Goal: Task Accomplishment & Management: Manage account settings

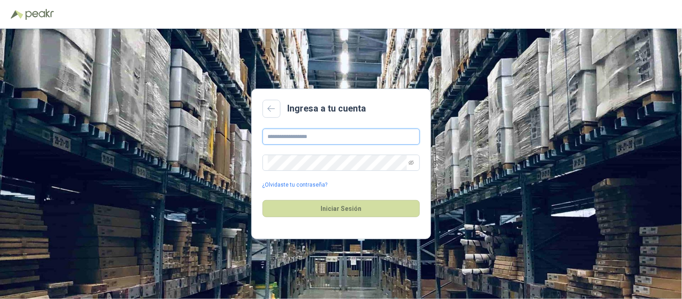
click at [331, 138] on input "text" at bounding box center [340, 137] width 157 height 16
type input "**********"
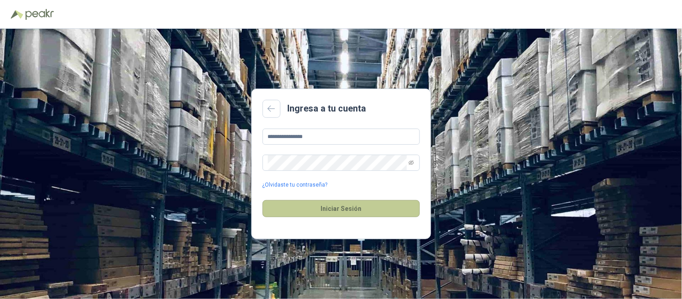
click at [310, 210] on button "Iniciar Sesión" at bounding box center [340, 208] width 157 height 17
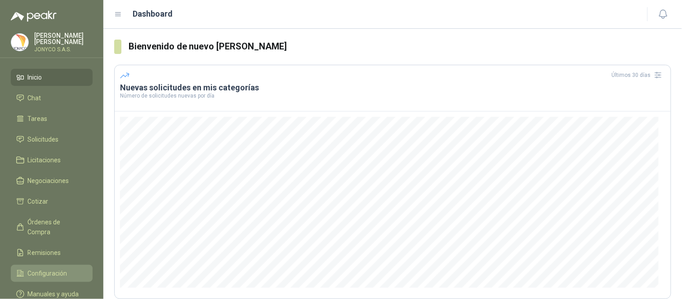
click at [47, 266] on link "Configuración" at bounding box center [52, 273] width 82 height 17
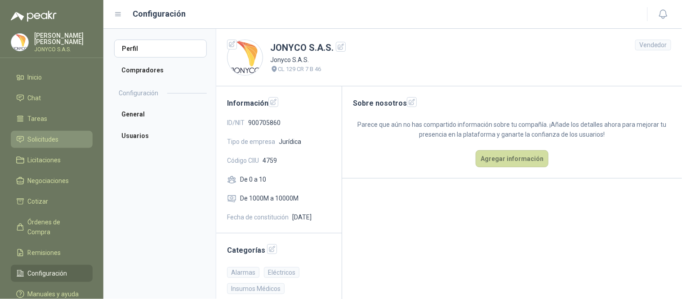
click at [46, 137] on span "Solicitudes" at bounding box center [43, 139] width 31 height 10
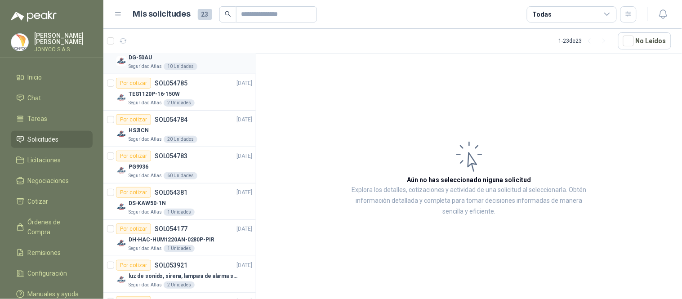
scroll to position [172, 0]
click at [41, 268] on span "Configuración" at bounding box center [48, 273] width 40 height 10
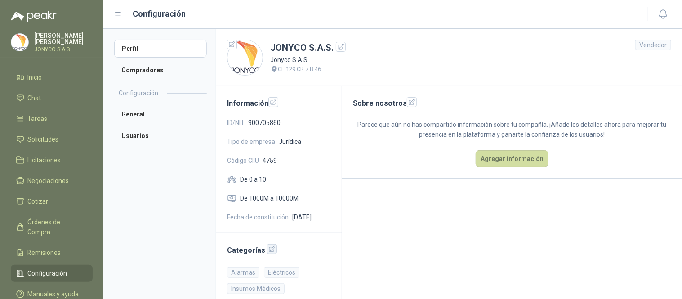
click at [267, 248] on button "button" at bounding box center [272, 249] width 10 height 10
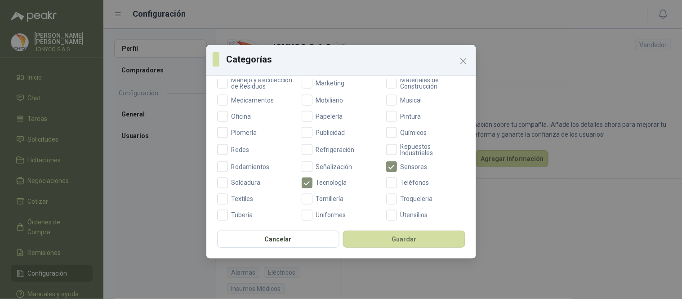
scroll to position [352, 0]
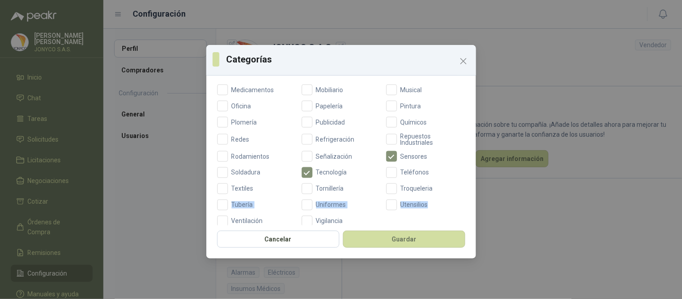
drag, startPoint x: 475, startPoint y: 202, endPoint x: 476, endPoint y: 216, distance: 14.0
click at [476, 216] on div "Categorías Categorías Aceites Acero Agropecuario Aires Acondicionados Alambres …" at bounding box center [341, 149] width 682 height 299
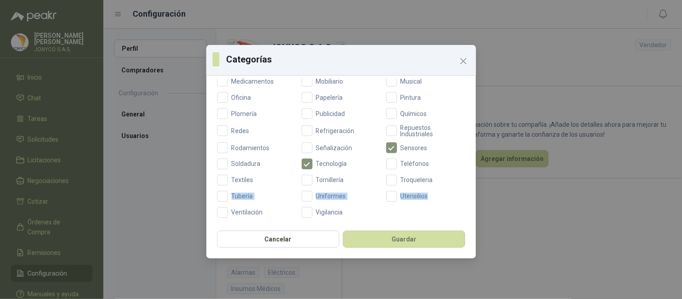
click at [328, 214] on span "Vigilancia" at bounding box center [329, 212] width 34 height 6
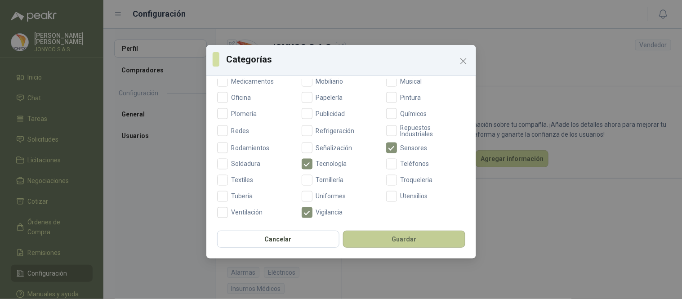
click at [407, 236] on button "Guardar" at bounding box center [404, 239] width 122 height 17
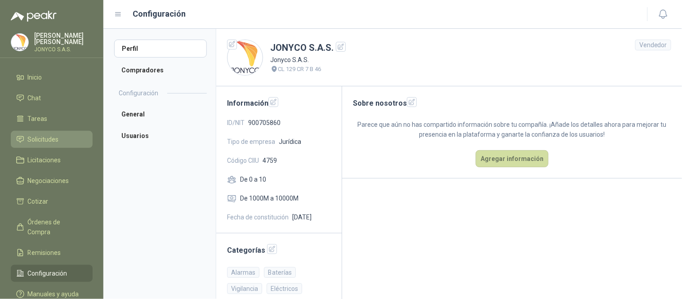
click at [45, 136] on span "Solicitudes" at bounding box center [43, 139] width 31 height 10
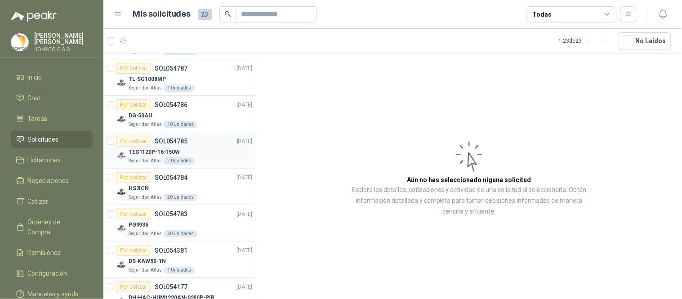
scroll to position [113, 0]
click at [202, 217] on div "Por cotizar SOL054783 [DATE]" at bounding box center [184, 213] width 136 height 11
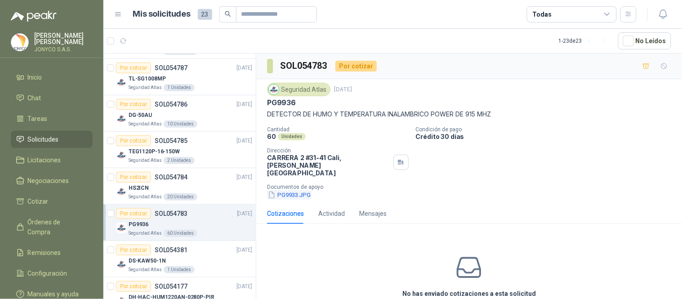
click at [291, 190] on button "PG9933.JPG" at bounding box center [289, 194] width 44 height 9
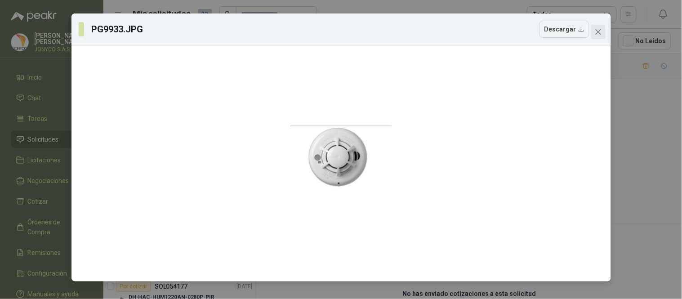
click at [600, 31] on icon "close" at bounding box center [597, 31] width 7 height 7
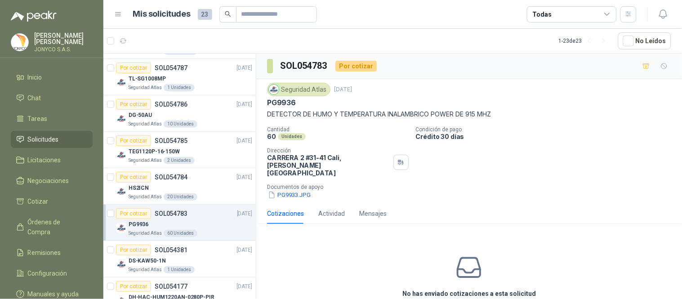
scroll to position [30, 0]
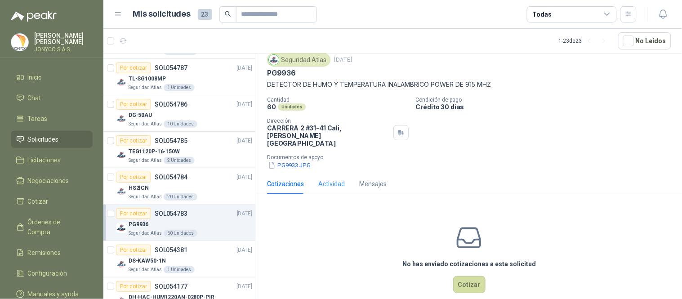
click at [332, 175] on div "Actividad" at bounding box center [331, 183] width 27 height 21
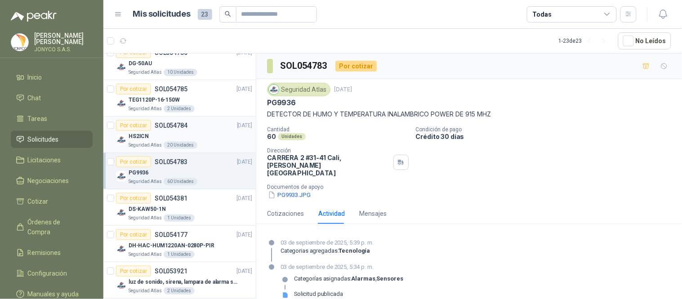
scroll to position [165, 0]
drag, startPoint x: 322, startPoint y: 137, endPoint x: 266, endPoint y: 135, distance: 55.3
click at [267, 135] on div "60 Unidades" at bounding box center [338, 137] width 142 height 8
click at [286, 208] on div "Cotizaciones" at bounding box center [285, 213] width 37 height 10
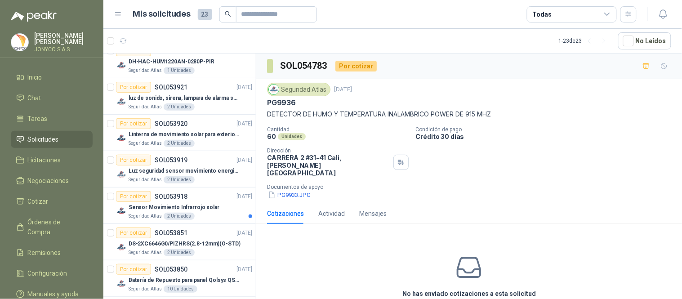
scroll to position [349, 0]
click at [223, 210] on div "Sensor Movimiento Infrarrojo solar" at bounding box center [191, 206] width 124 height 11
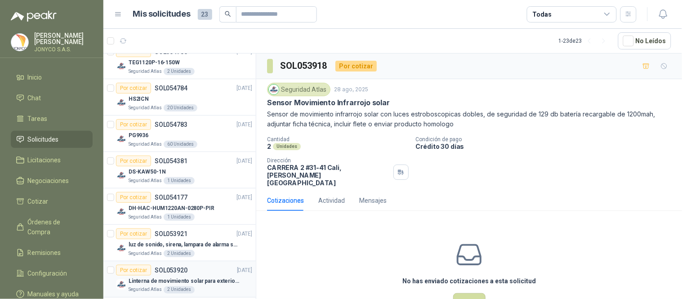
scroll to position [201, 0]
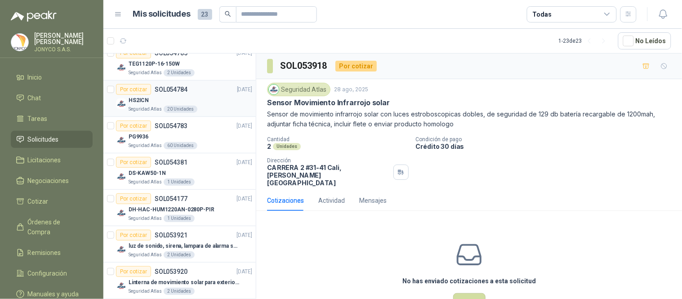
click at [204, 99] on div "HS2ICN" at bounding box center [191, 100] width 124 height 11
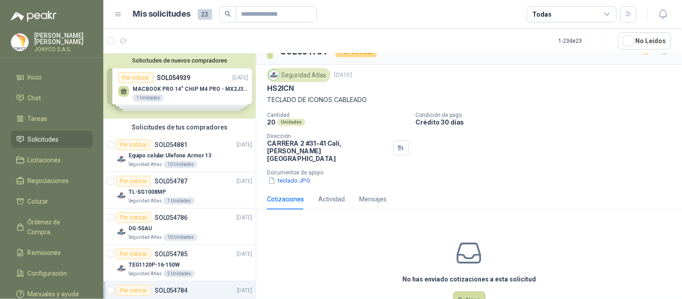
click at [200, 62] on button "Solicitudes de nuevos compradores" at bounding box center [179, 60] width 145 height 7
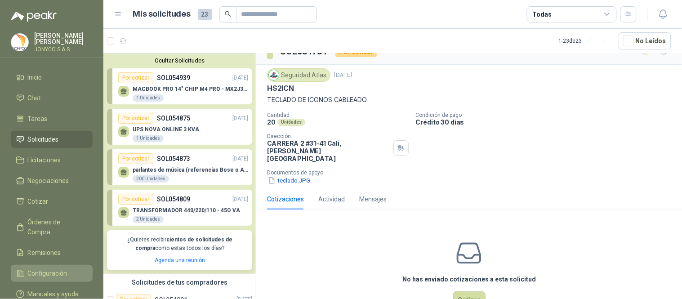
click at [51, 268] on span "Configuración" at bounding box center [48, 273] width 40 height 10
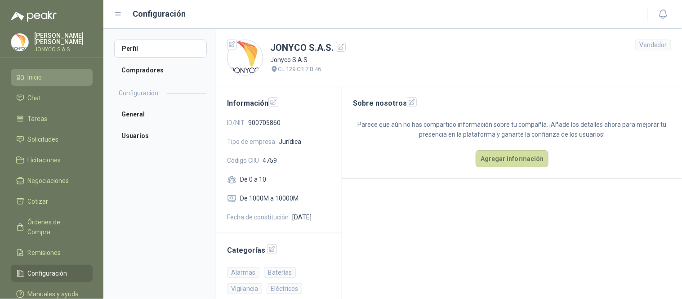
click at [58, 72] on li "Inicio" at bounding box center [51, 77] width 71 height 10
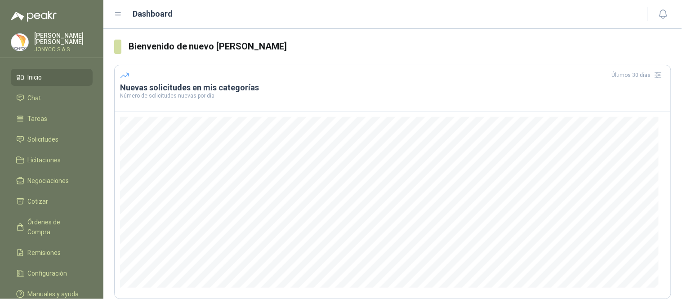
scroll to position [106, 0]
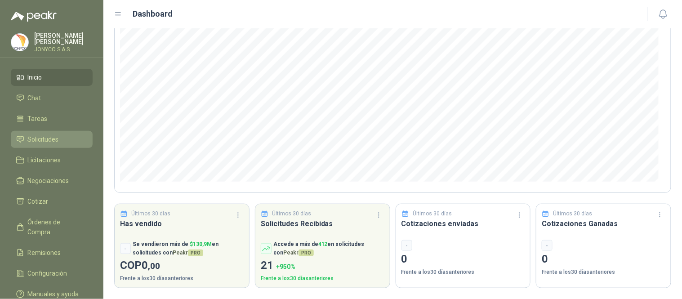
click at [51, 141] on span "Solicitudes" at bounding box center [43, 139] width 31 height 10
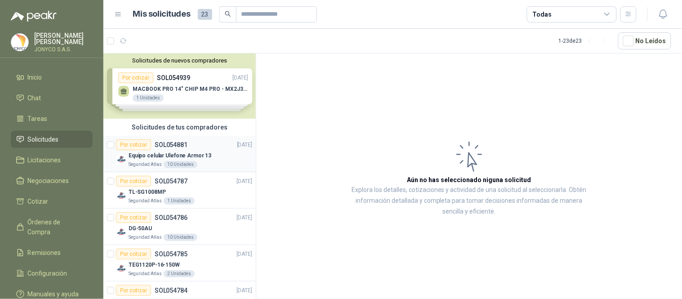
click at [140, 146] on div "Por cotizar" at bounding box center [133, 144] width 35 height 11
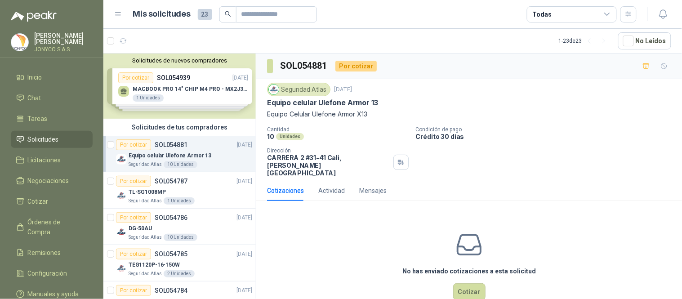
scroll to position [7, 0]
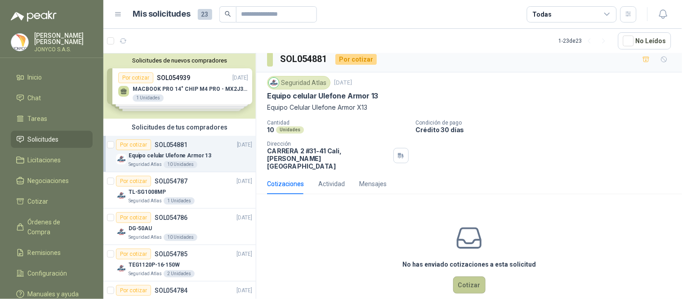
click at [472, 276] on button "Cotizar" at bounding box center [469, 284] width 32 height 17
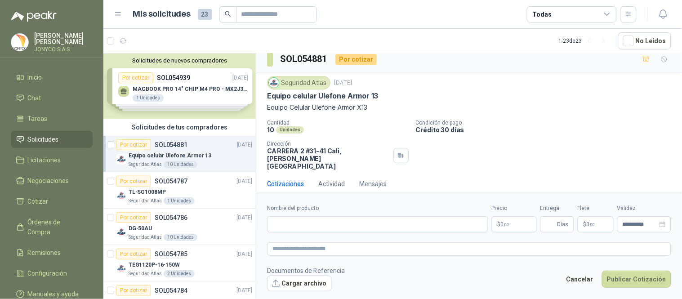
scroll to position [1, 0]
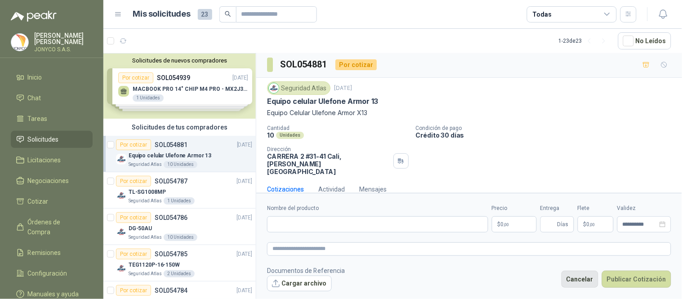
click at [581, 273] on button "Cancelar" at bounding box center [579, 278] width 37 height 17
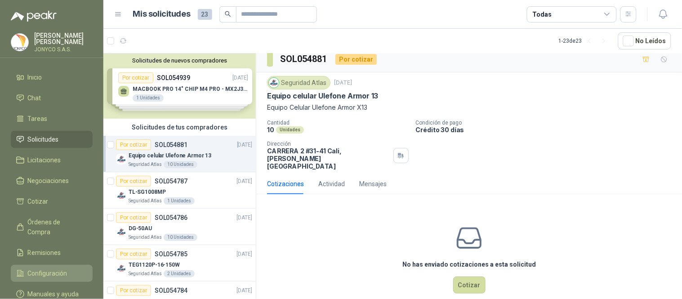
click at [51, 268] on span "Configuración" at bounding box center [48, 273] width 40 height 10
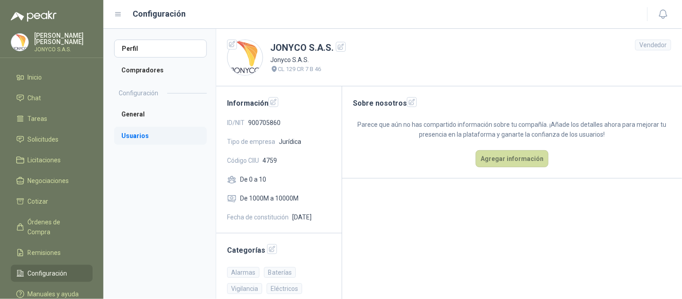
click at [151, 133] on li "Usuarios" at bounding box center [160, 136] width 93 height 18
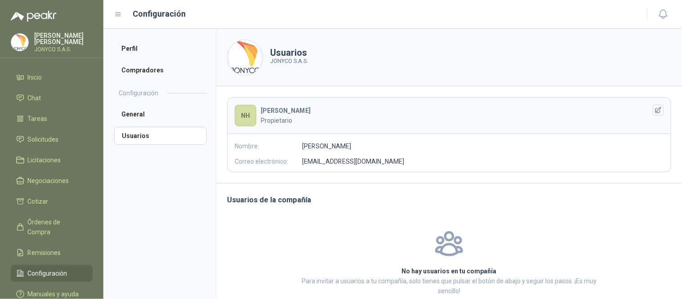
scroll to position [45, 0]
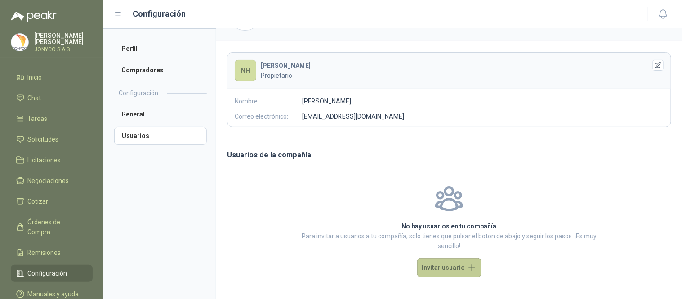
click at [451, 270] on button "Invitar usuario" at bounding box center [449, 267] width 64 height 19
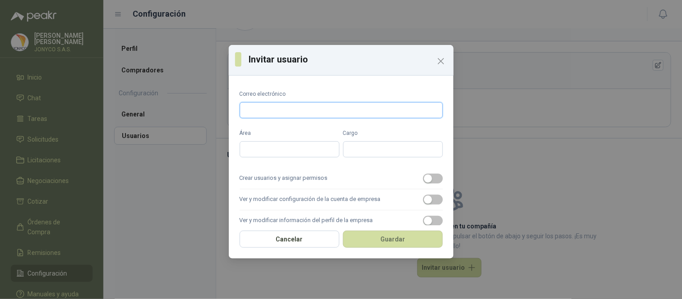
click at [327, 108] on input "Correo electrónico" at bounding box center [340, 110] width 203 height 16
type input "*"
type input "**********"
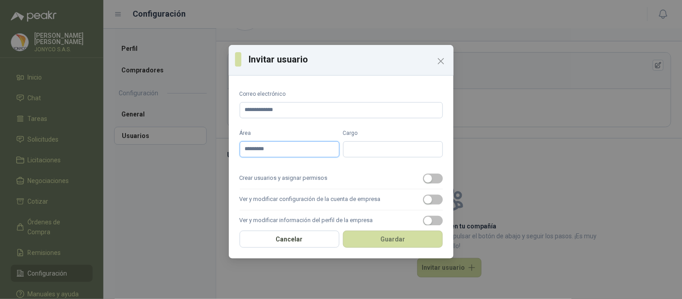
type input "*********"
type input "*"
type input "**********"
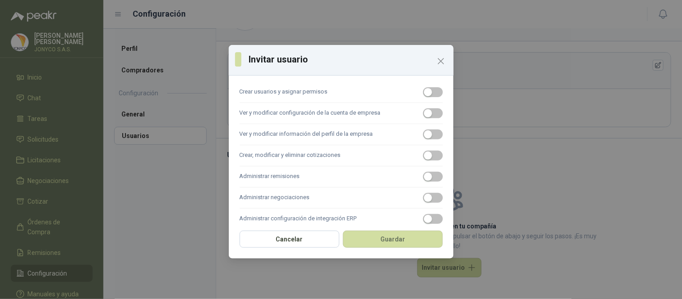
scroll to position [101, 0]
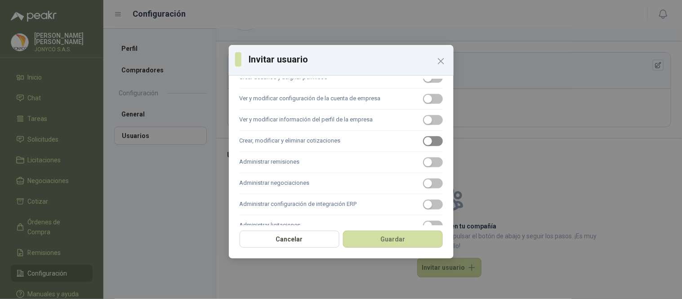
click at [426, 138] on button "Crear, modificar y eliminar cotizaciones" at bounding box center [433, 141] width 20 height 10
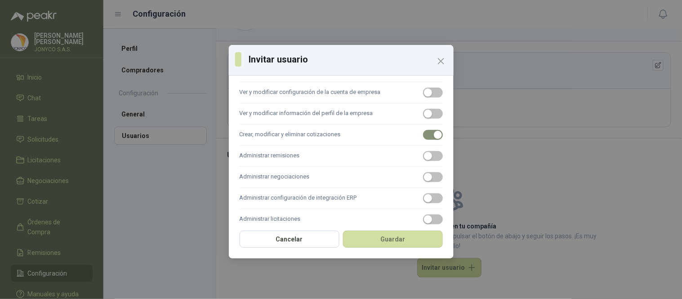
scroll to position [119, 0]
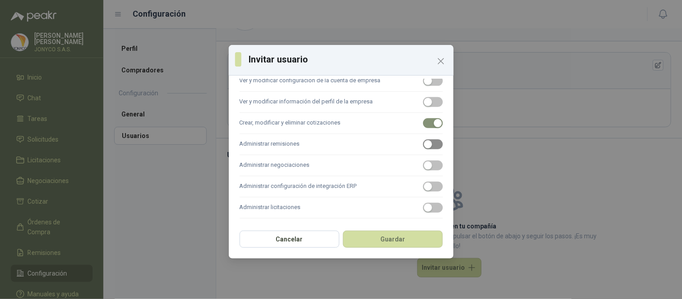
click at [427, 142] on span "button" at bounding box center [433, 144] width 20 height 10
click at [430, 169] on span "button" at bounding box center [433, 165] width 20 height 10
click at [430, 182] on span "button" at bounding box center [433, 187] width 20 height 10
click at [425, 207] on button "Administrar licitaciones" at bounding box center [433, 208] width 20 height 10
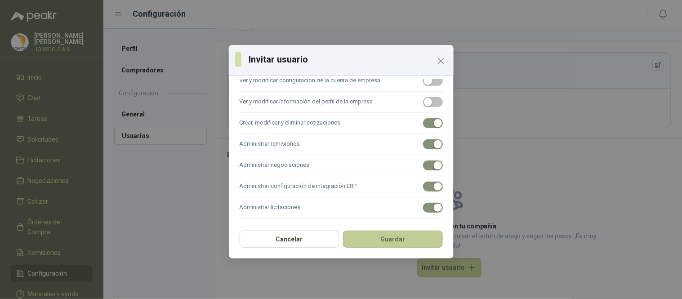
click at [383, 244] on button "Guardar" at bounding box center [393, 239] width 100 height 17
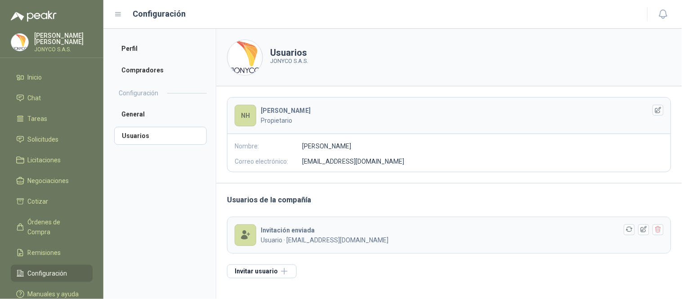
scroll to position [0, 0]
click at [45, 248] on span "Remisiones" at bounding box center [44, 253] width 33 height 10
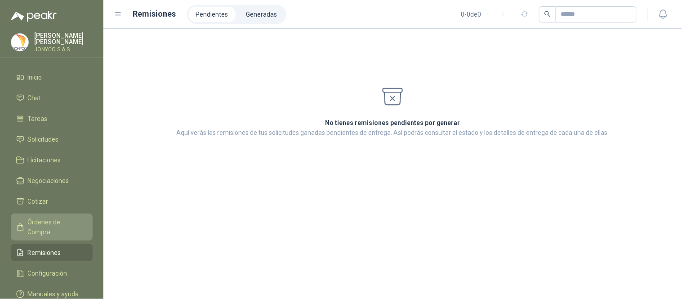
click at [47, 217] on span "Órdenes de Compra" at bounding box center [56, 227] width 56 height 20
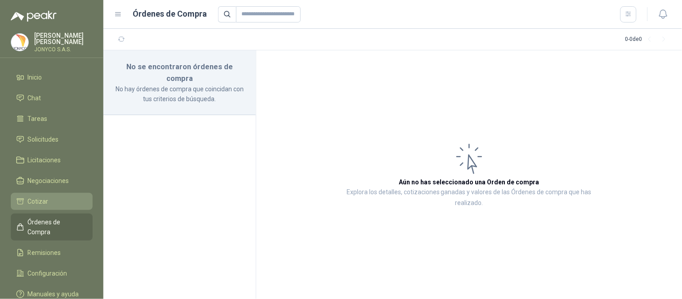
click at [51, 198] on li "Cotizar" at bounding box center [51, 201] width 71 height 10
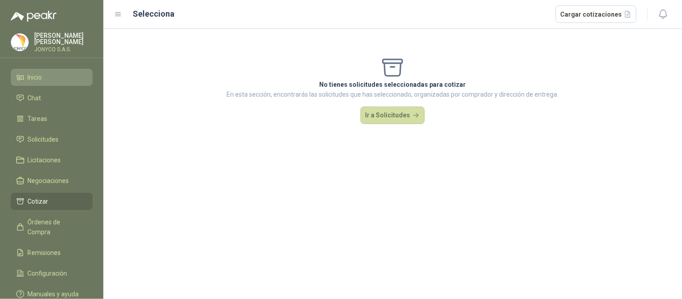
click at [52, 69] on link "Inicio" at bounding box center [52, 77] width 82 height 17
